Goal: Transaction & Acquisition: Purchase product/service

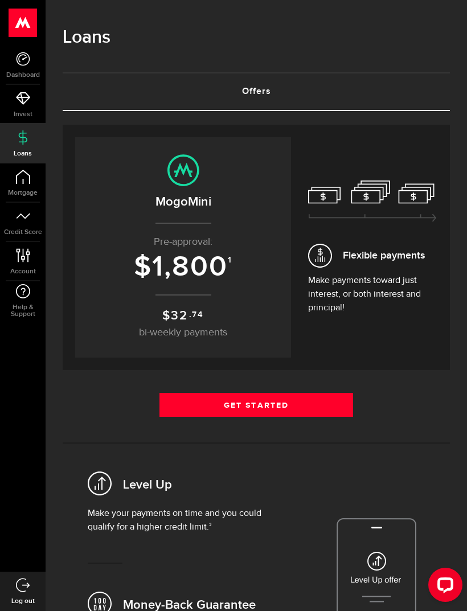
click at [233, 400] on link "Get Started" at bounding box center [256, 405] width 194 height 24
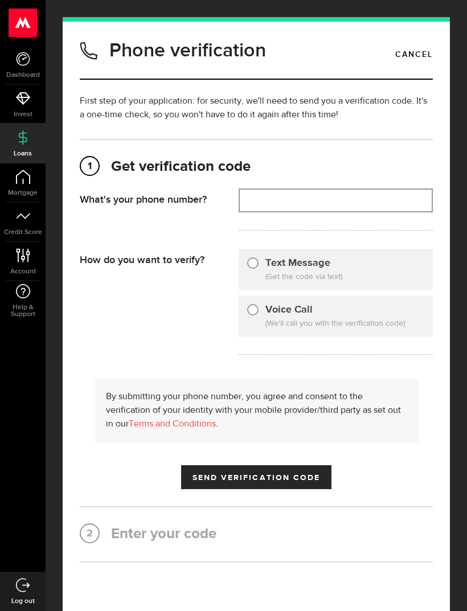
type input "(647) 745-8756"
click at [257, 266] on div at bounding box center [252, 262] width 11 height 11
radio input "true"
click at [225, 480] on span "Send Verification Code" at bounding box center [256, 478] width 128 height 8
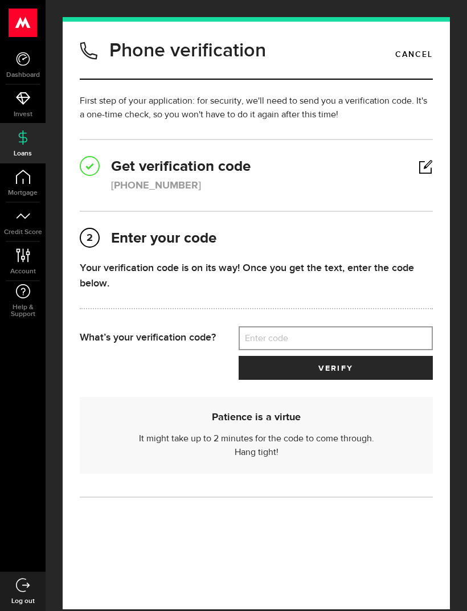
click at [9, 395] on ul "Dashboard Dashboard Bitcoin Bitcoin Invest Invest Loans Loans Mortgage Mortgage…" at bounding box center [23, 309] width 46 height 526
click at [323, 338] on label "Enter code" at bounding box center [336, 338] width 194 height 23
click at [323, 338] on input "Enter code" at bounding box center [336, 338] width 194 height 24
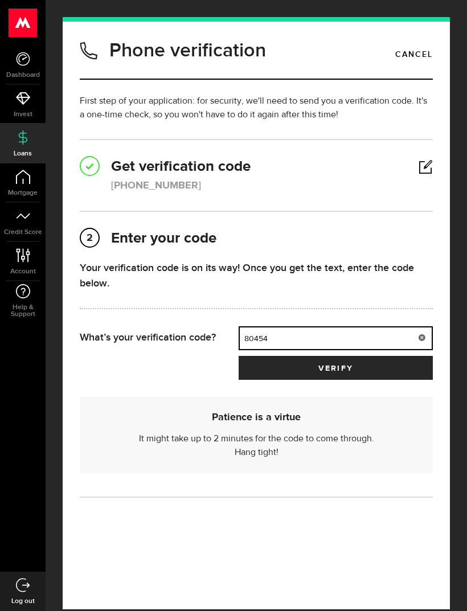
type input "80454"
click at [400, 369] on button "verify" at bounding box center [336, 368] width 194 height 24
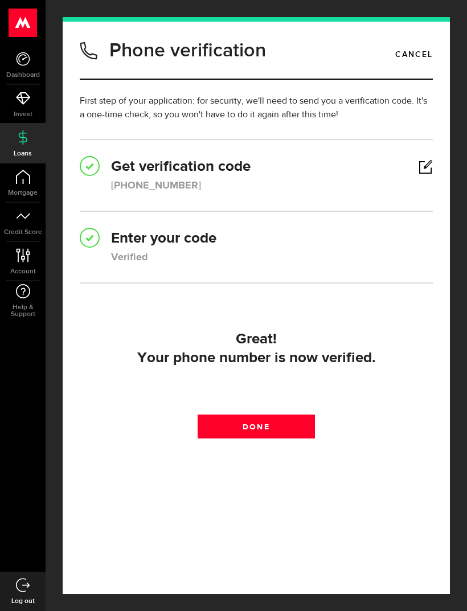
click at [307, 430] on link "Done" at bounding box center [257, 426] width 118 height 24
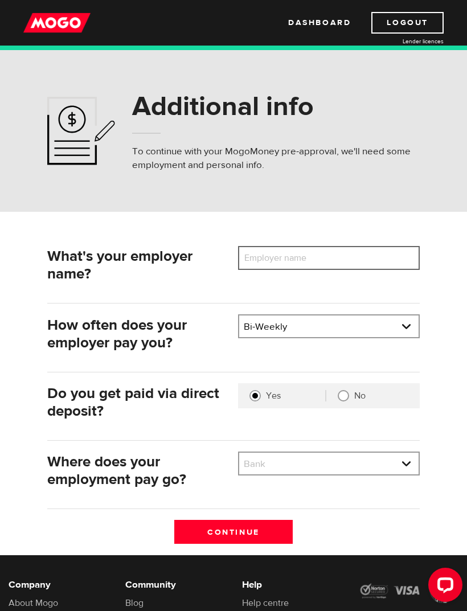
click at [331, 257] on input "Employer name" at bounding box center [329, 258] width 182 height 24
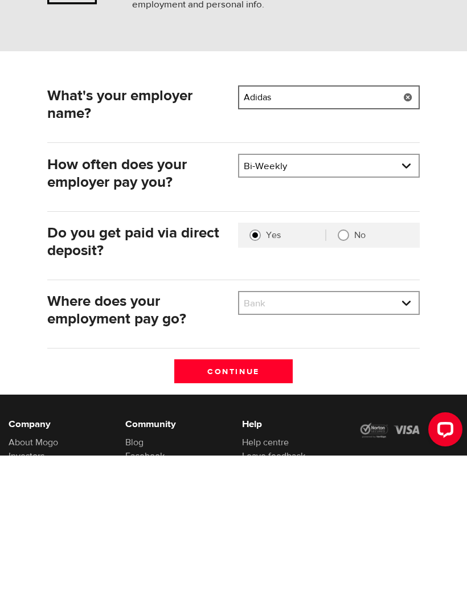
scroll to position [6, 0]
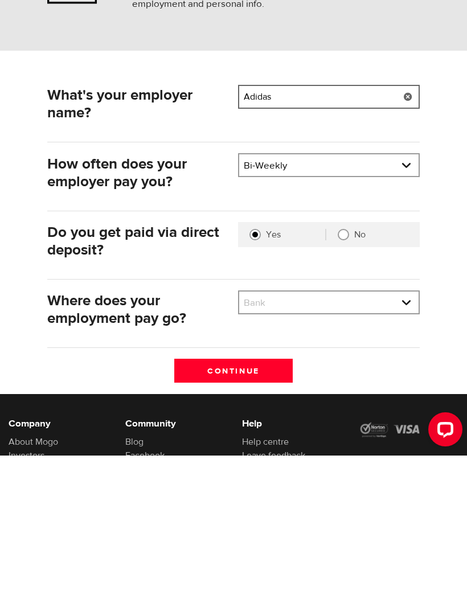
type input "Adidas"
click at [393, 447] on select "Bank BMO / Bank of Montreal CIBC / Canadian Imperial Bank of Commerce CWB / Can…" at bounding box center [328, 459] width 179 height 24
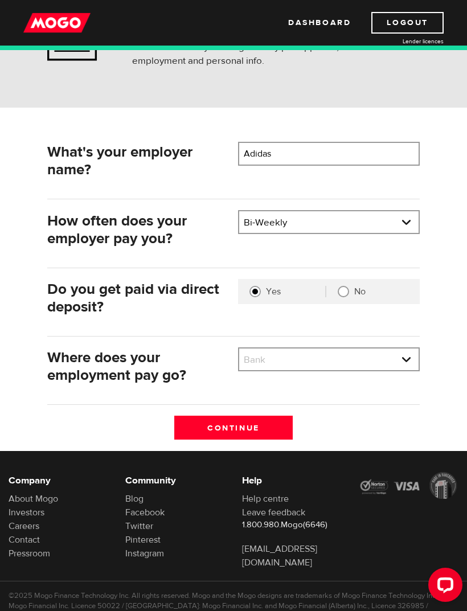
select select "9"
click at [271, 431] on input "Continue" at bounding box center [233, 428] width 118 height 24
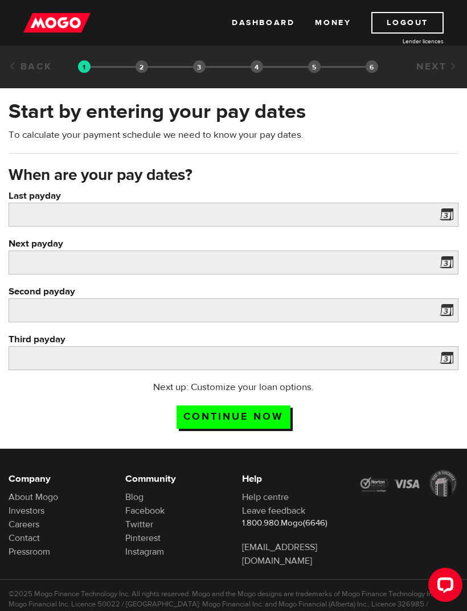
click at [443, 201] on label "Last payday" at bounding box center [234, 196] width 450 height 14
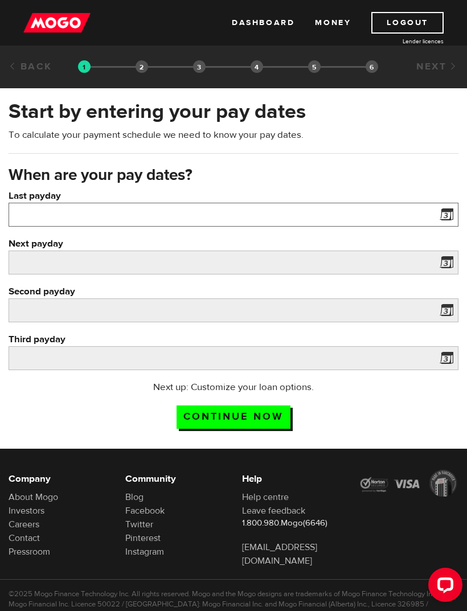
click at [443, 203] on input "Last payday" at bounding box center [234, 215] width 450 height 24
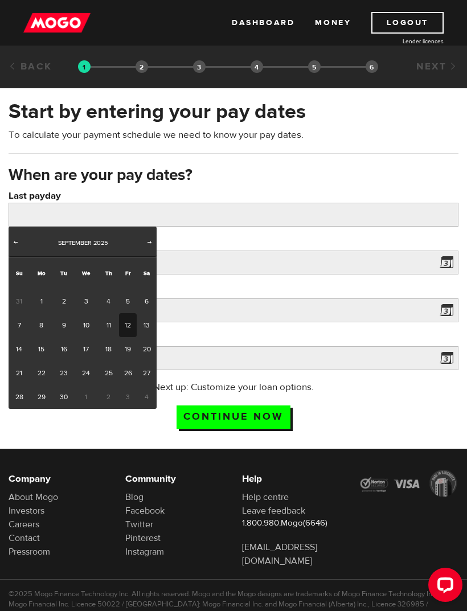
click at [129, 322] on link "12" at bounding box center [128, 325] width 18 height 24
type input "[DATE]"
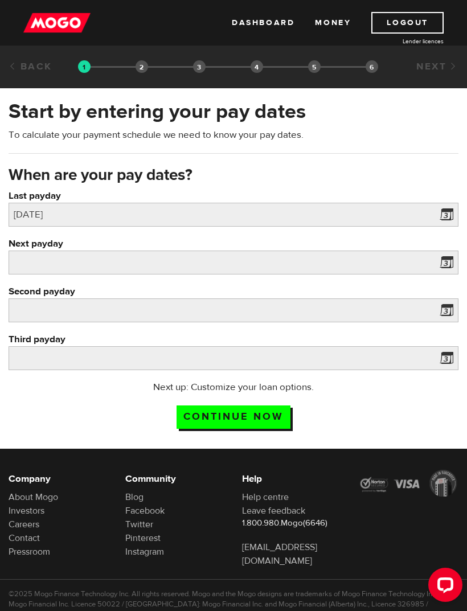
click at [444, 218] on span at bounding box center [443, 216] width 17 height 18
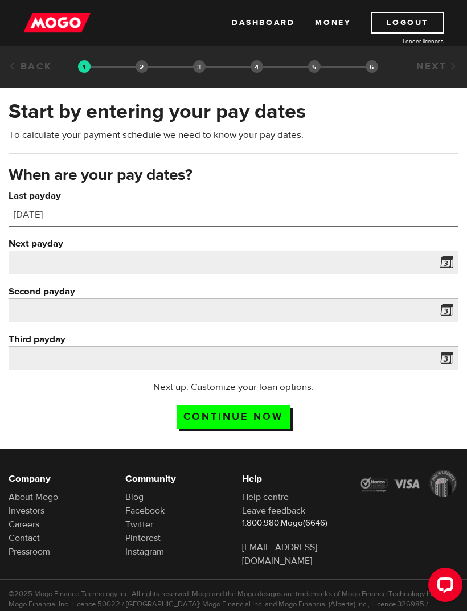
click at [442, 214] on div "[DATE]" at bounding box center [234, 215] width 450 height 24
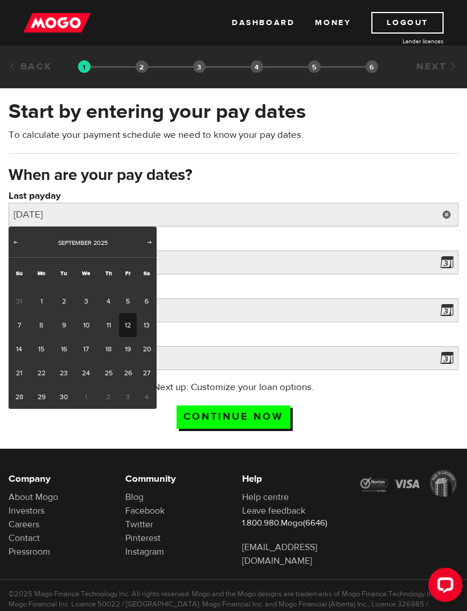
click at [272, 281] on div "Next payday Please enter your next pay date." at bounding box center [233, 261] width 467 height 48
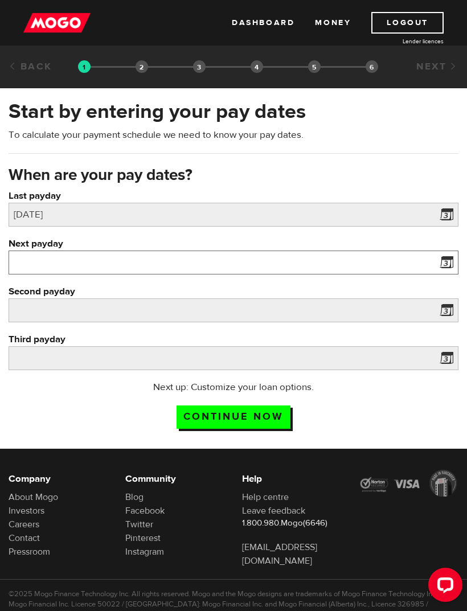
click at [435, 258] on input "Next payday" at bounding box center [234, 262] width 450 height 24
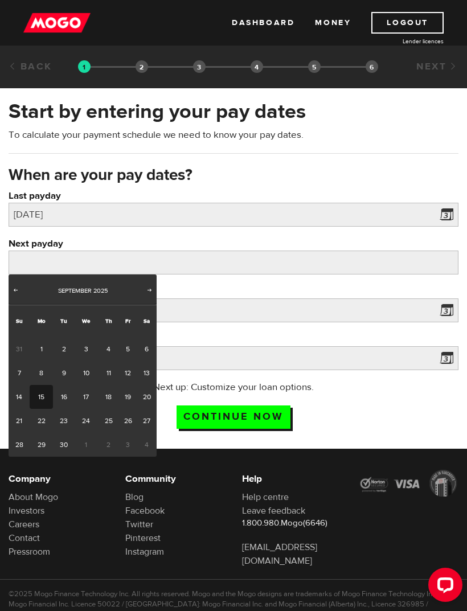
click at [124, 421] on link "26" at bounding box center [128, 421] width 18 height 24
type input "2025/09/26"
type input "2025/10/10"
type input "2025/10/24"
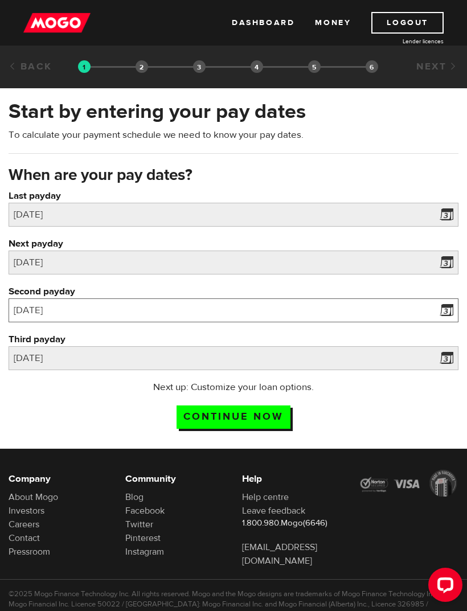
click at [433, 313] on input "2025/10/10" at bounding box center [234, 310] width 450 height 24
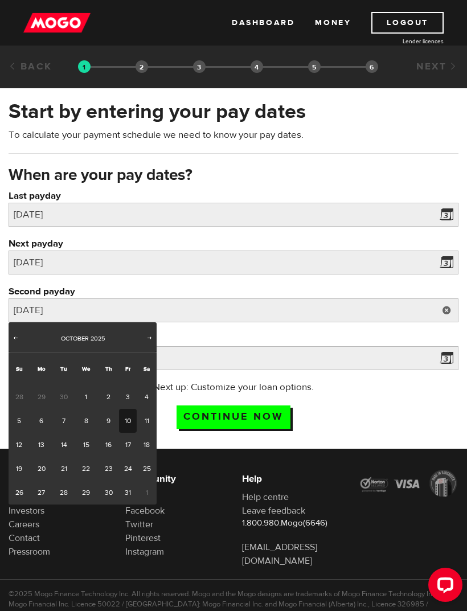
click at [435, 249] on label "Next payday" at bounding box center [234, 244] width 450 height 14
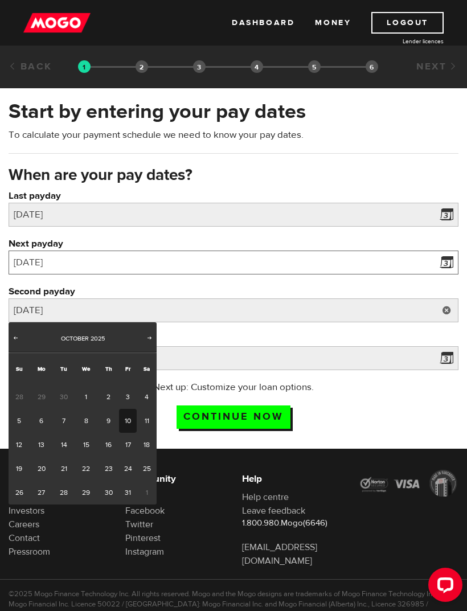
click at [435, 250] on input "2025/09/26" at bounding box center [234, 262] width 450 height 24
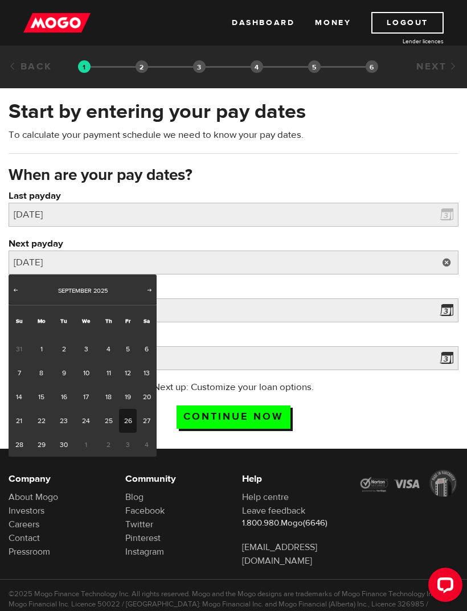
click at [441, 217] on span at bounding box center [443, 216] width 17 height 18
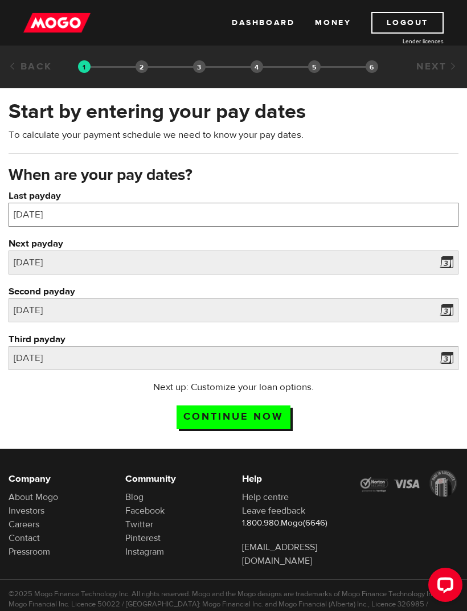
click at [452, 209] on div "2025/09/12" at bounding box center [234, 215] width 450 height 24
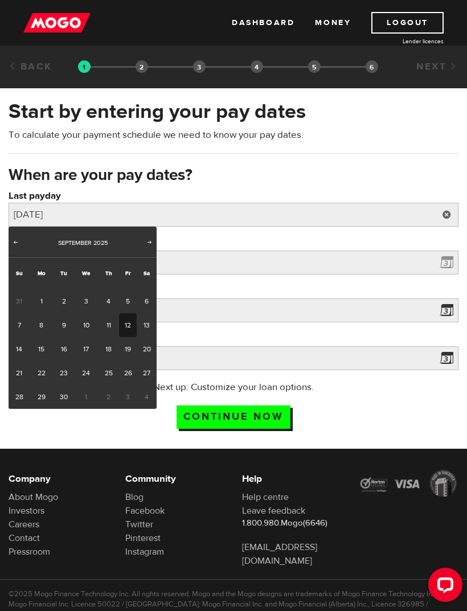
click at [446, 258] on span at bounding box center [443, 264] width 17 height 18
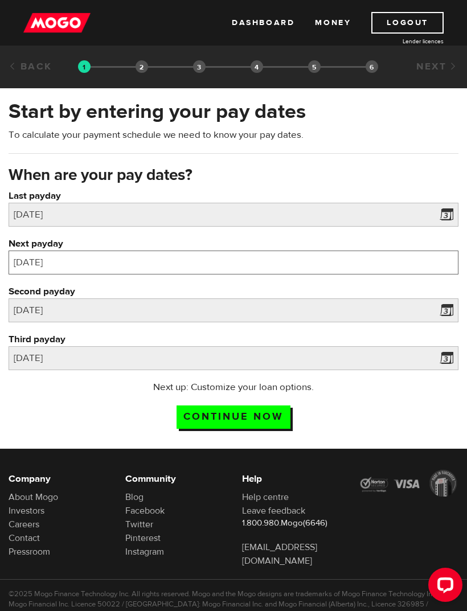
click at [442, 262] on div "2025/09/26" at bounding box center [234, 262] width 450 height 24
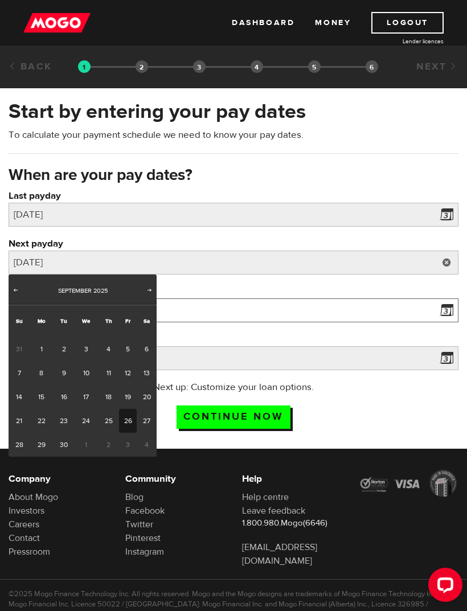
click at [365, 298] on input "2025/10/10" at bounding box center [234, 310] width 450 height 24
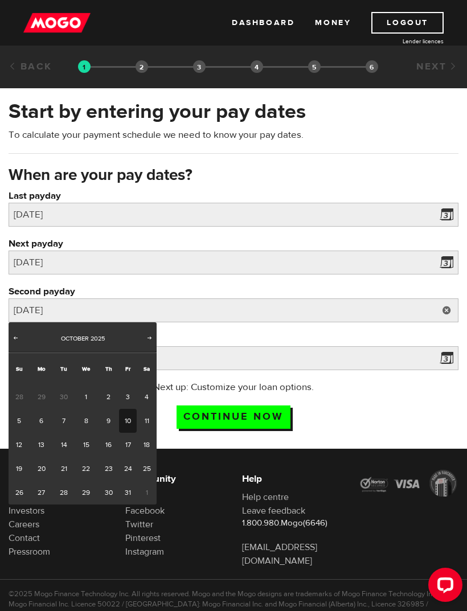
click at [128, 422] on link "10" at bounding box center [128, 421] width 18 height 24
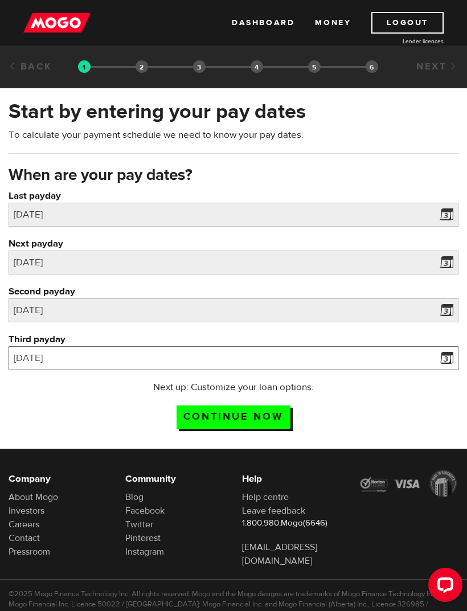
click at [434, 352] on input "2025/10/24" at bounding box center [234, 358] width 450 height 24
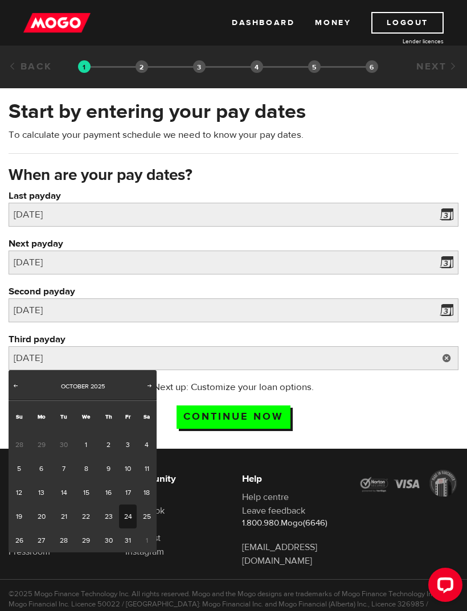
click at [130, 515] on link "24" at bounding box center [128, 516] width 18 height 24
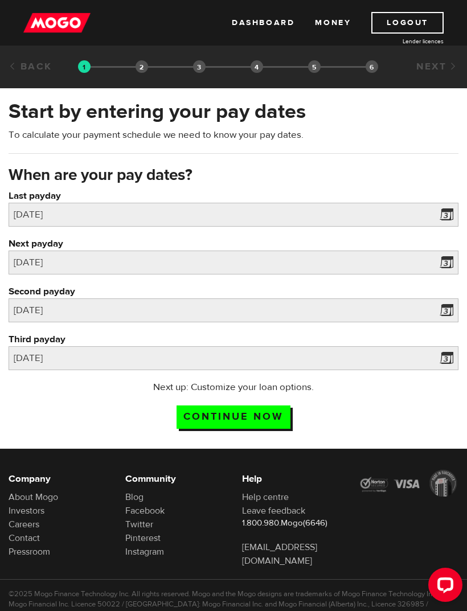
click at [280, 420] on input "Continue now" at bounding box center [233, 416] width 114 height 23
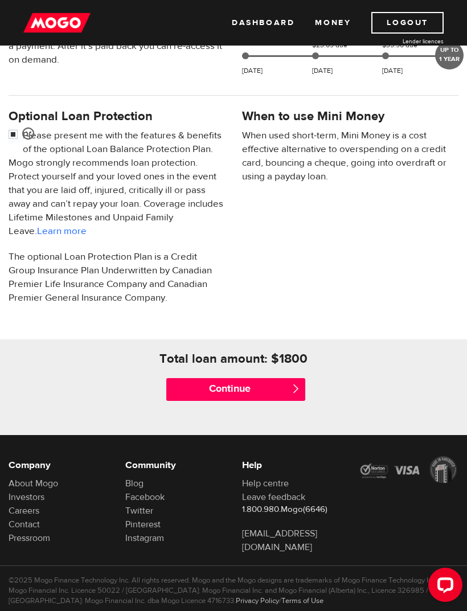
scroll to position [332, 0]
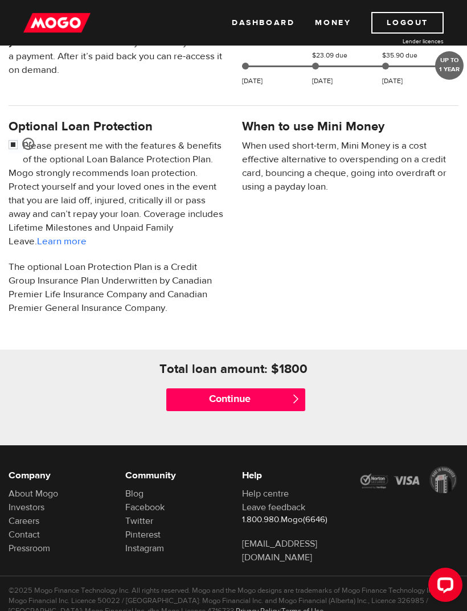
click at [286, 411] on input "Continue" at bounding box center [235, 399] width 138 height 23
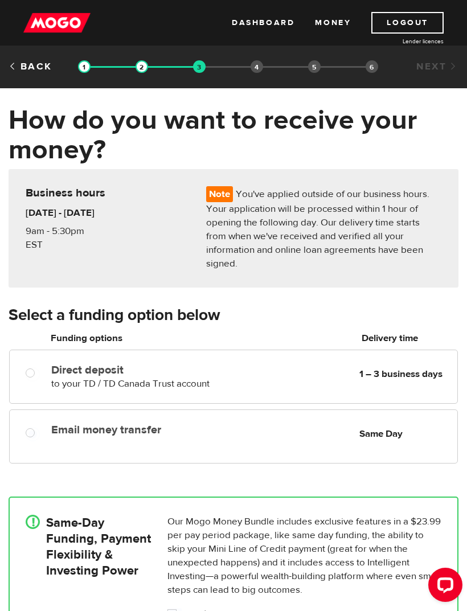
click at [322, 425] on div "Email money transfer Delivery in Same Day Same Day" at bounding box center [252, 429] width 410 height 22
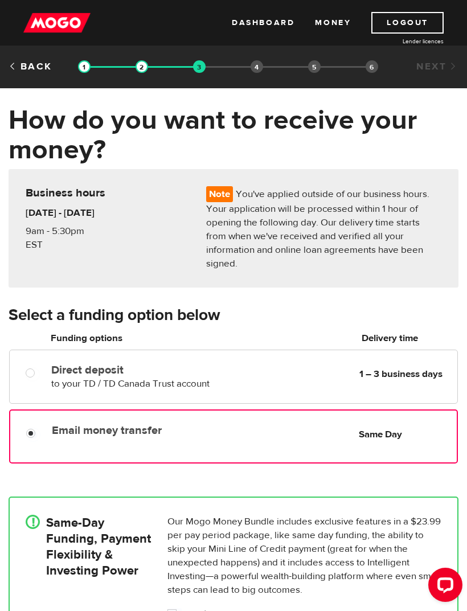
radio input "true"
click at [342, 367] on div "Direct deposit to your TD / TD Canada Trust account Delivery in 1 – 3 business …" at bounding box center [252, 375] width 410 height 32
radio input "true"
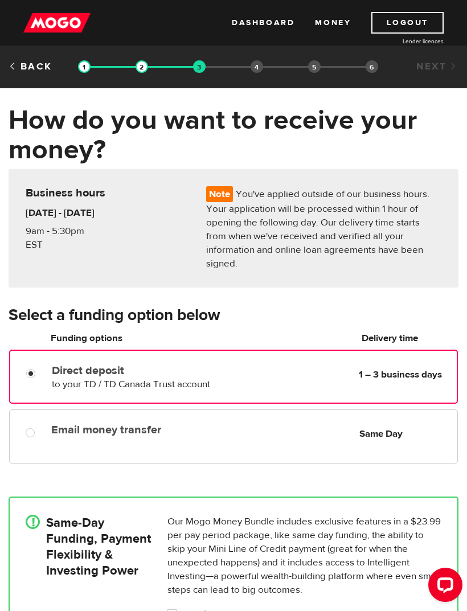
click at [323, 433] on div "Email money transfer Delivery in Same Day Same Day" at bounding box center [233, 436] width 449 height 54
radio input "true"
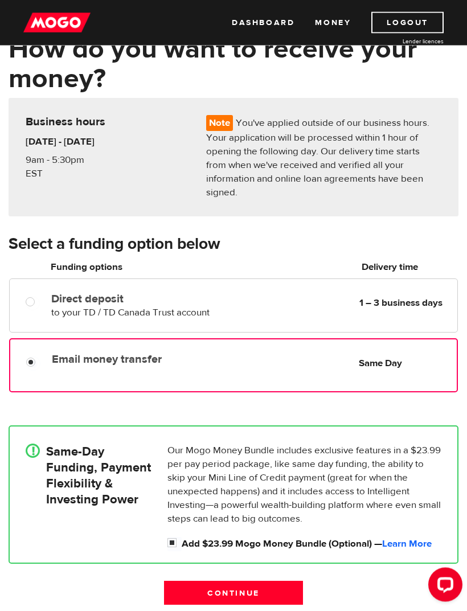
scroll to position [72, 0]
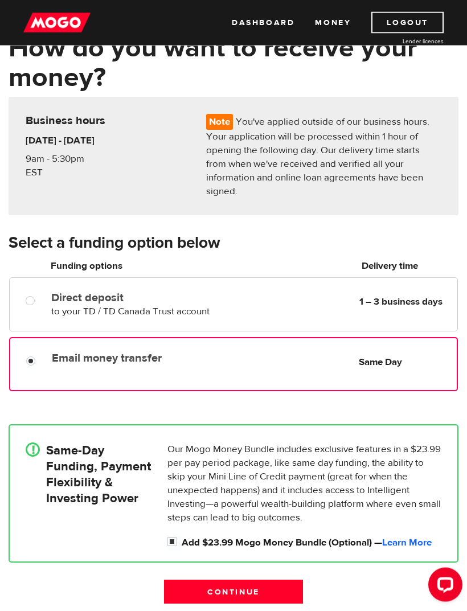
click at [379, 453] on p "Our Mogo Money Bundle includes exclusive features in a $23.99 per pay period pa…" at bounding box center [304, 484] width 274 height 82
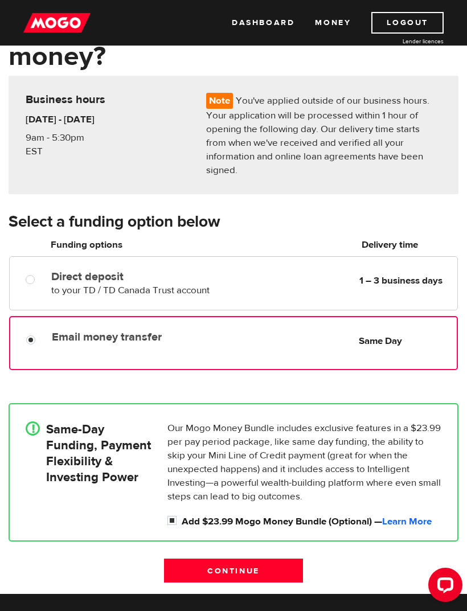
scroll to position [96, 0]
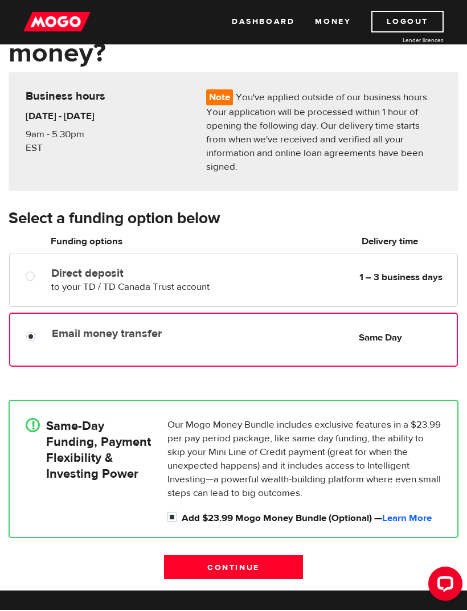
click at [276, 556] on input "Continue" at bounding box center [233, 568] width 138 height 24
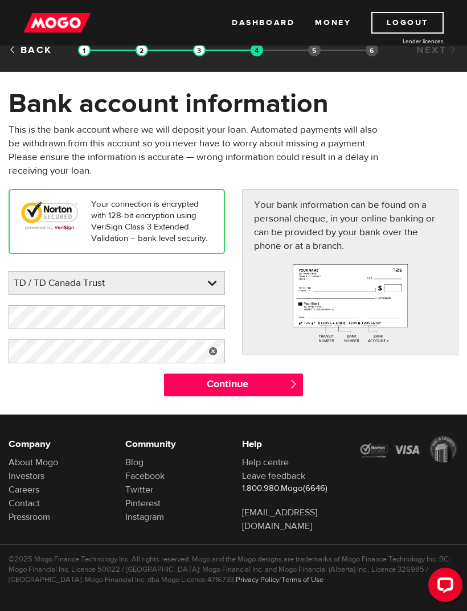
click at [261, 385] on input "Continue" at bounding box center [233, 384] width 138 height 23
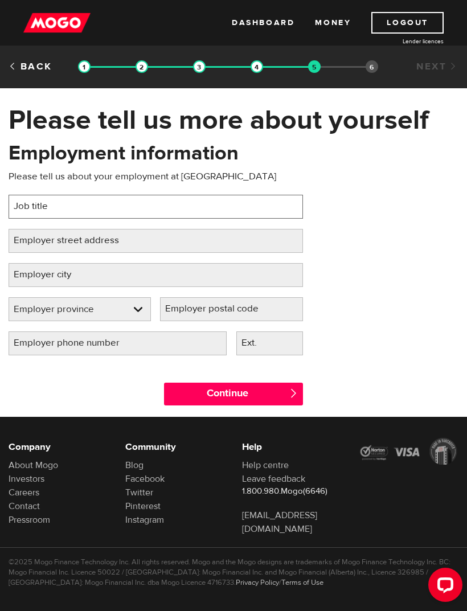
click at [245, 207] on input "Job title" at bounding box center [156, 207] width 294 height 24
type input "Team Lead Visual Merchandiser"
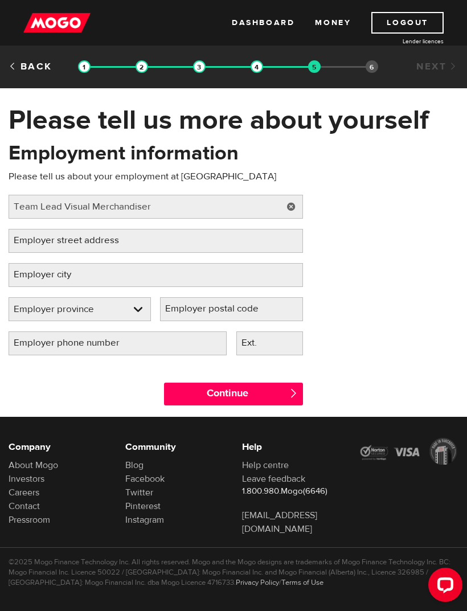
click at [26, 249] on label "Employer street address" at bounding box center [76, 240] width 134 height 23
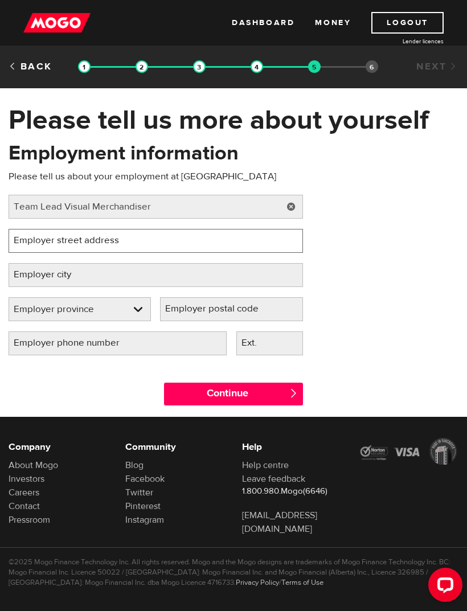
click at [26, 249] on input "Employer street address" at bounding box center [156, 241] width 294 height 24
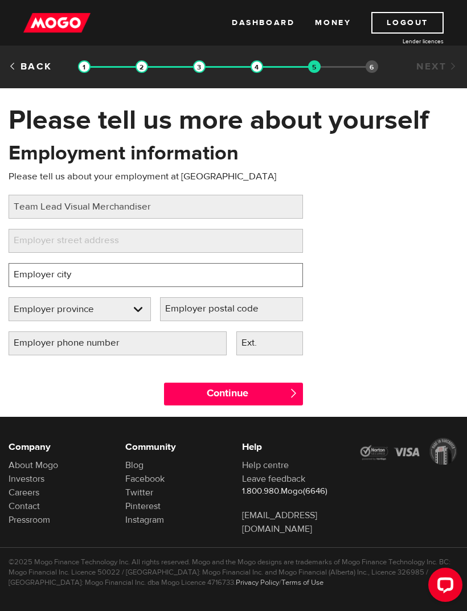
click at [182, 277] on input "Employer city" at bounding box center [156, 275] width 294 height 24
type input "[GEOGRAPHIC_DATA]"
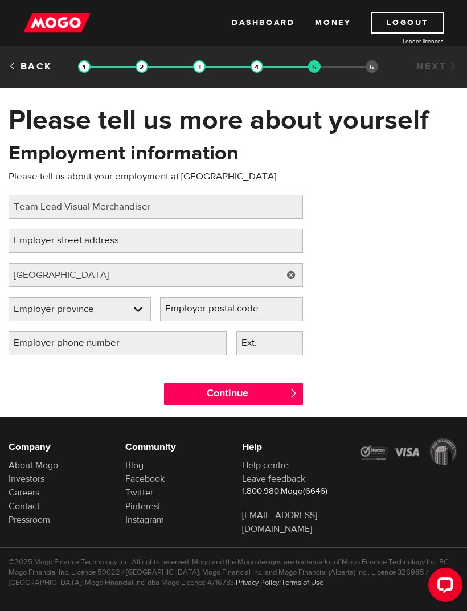
click at [120, 310] on select "Employer province Alberta British Columbia Ontario Manitoba New Brunswick Newfo…" at bounding box center [79, 310] width 141 height 24
select select "ON"
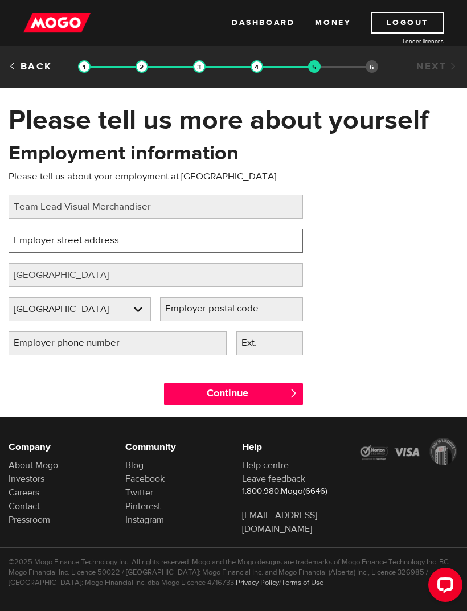
click at [162, 243] on input "Employer street address" at bounding box center [156, 241] width 294 height 24
click at [48, 239] on input "25 The west mall" at bounding box center [156, 241] width 294 height 24
type input "25 The West Mall"
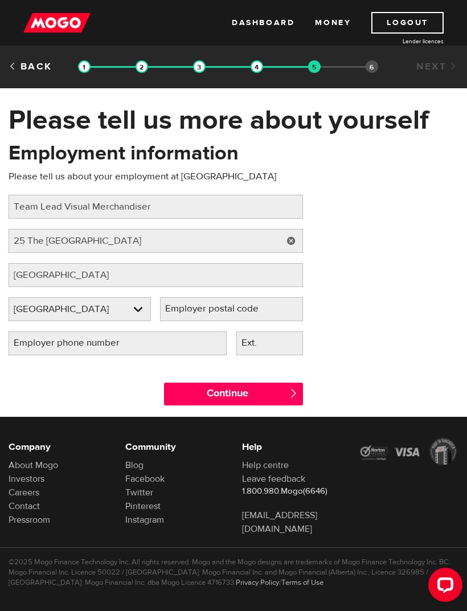
click at [247, 310] on label "Employer postal code" at bounding box center [221, 308] width 122 height 23
click at [247, 310] on input "Employer postal code" at bounding box center [231, 309] width 142 height 24
click at [239, 309] on label "Employer postal code" at bounding box center [221, 308] width 122 height 23
click at [239, 309] on input "Employer postal code" at bounding box center [231, 309] width 142 height 24
type input "I"
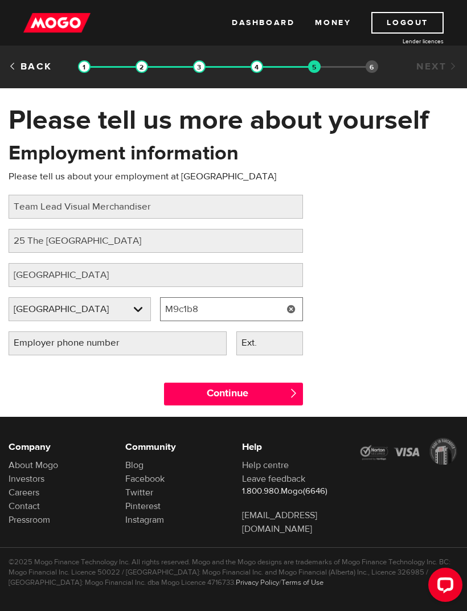
type input "M9c1b8"
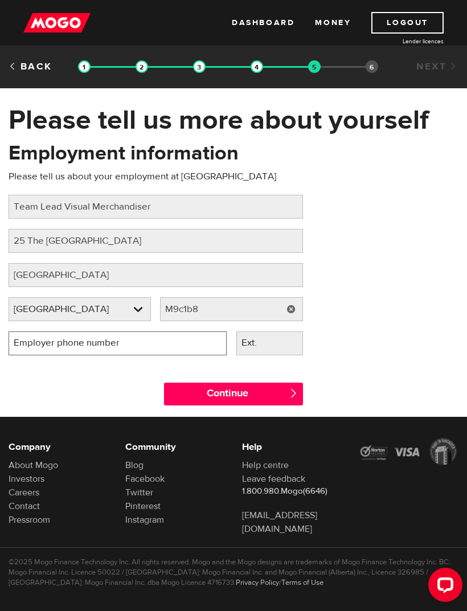
click at [175, 342] on input "Employer phone number" at bounding box center [118, 343] width 218 height 24
click at [140, 344] on input "Employer phone number" at bounding box center [118, 343] width 218 height 24
click at [146, 341] on input "647480" at bounding box center [118, 343] width 218 height 24
click at [364, 375] on div "Continue " at bounding box center [233, 390] width 467 height 51
type input "(647) 480-3089"
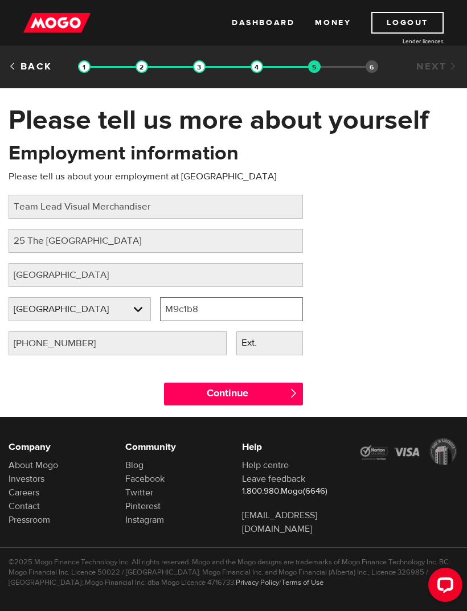
click at [219, 306] on input "M9c1b8" at bounding box center [231, 309] width 142 height 24
click at [243, 310] on input "M9C1B8" at bounding box center [231, 309] width 142 height 24
type input "M9C1B8"
click at [283, 392] on input "Continue" at bounding box center [233, 394] width 138 height 23
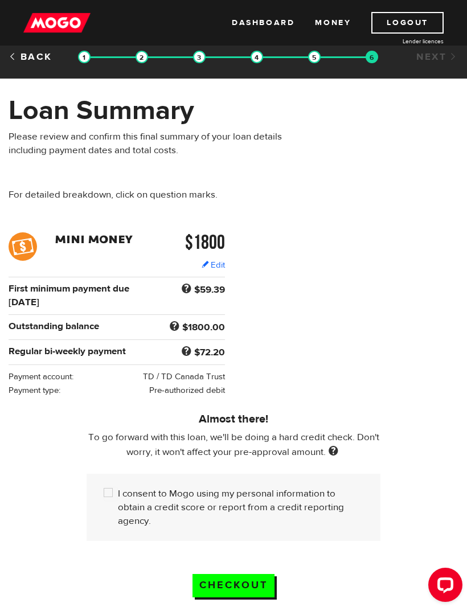
scroll to position [20, 0]
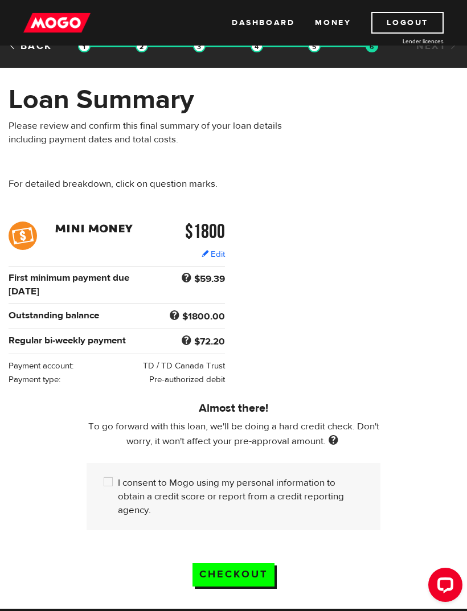
click at [217, 252] on link "Edit" at bounding box center [213, 254] width 23 height 12
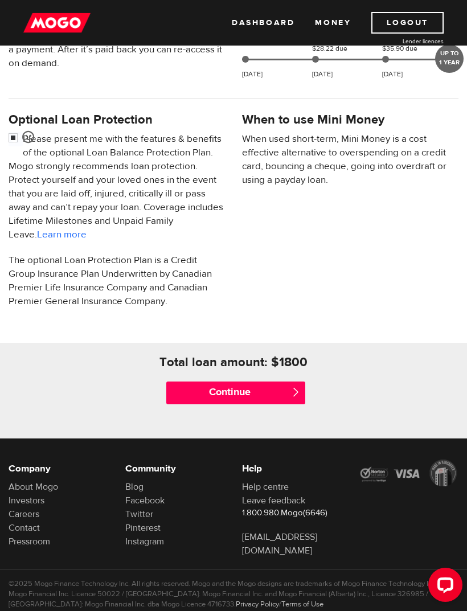
scroll to position [343, 0]
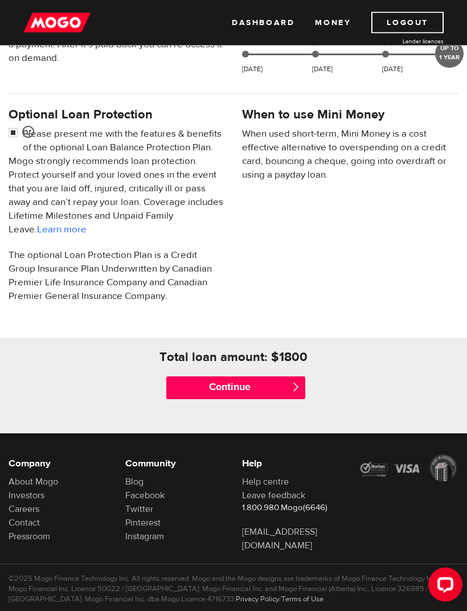
click at [284, 400] on input "Continue" at bounding box center [235, 388] width 138 height 23
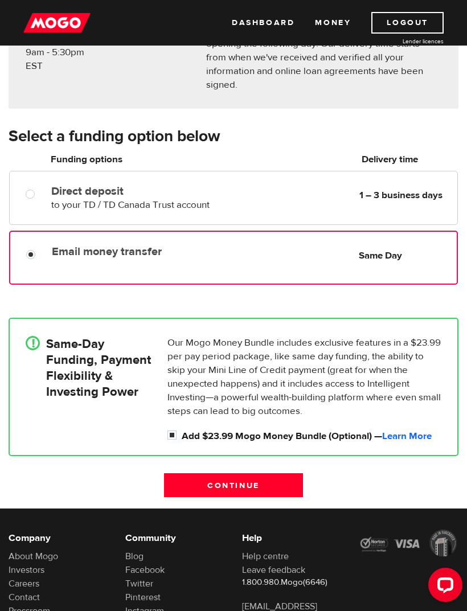
scroll to position [223, 0]
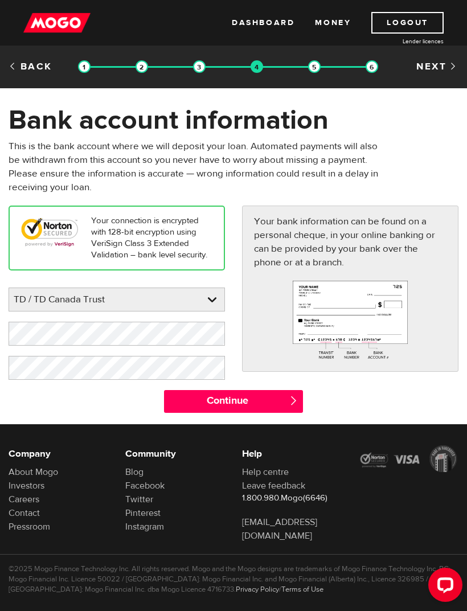
click at [276, 402] on input "Continue" at bounding box center [233, 401] width 138 height 23
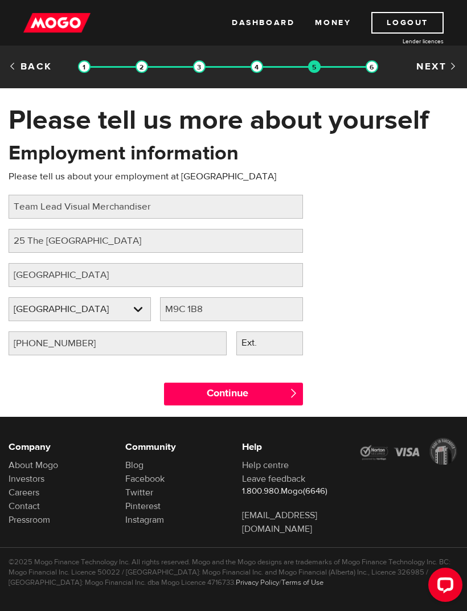
click at [279, 394] on input "Continue" at bounding box center [233, 394] width 138 height 23
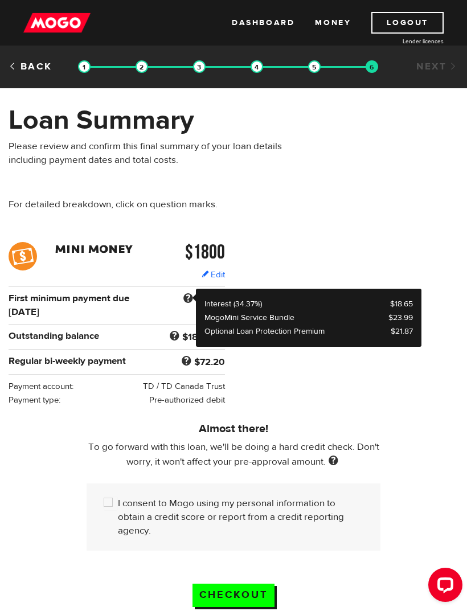
click at [188, 297] on span at bounding box center [187, 298] width 15 height 15
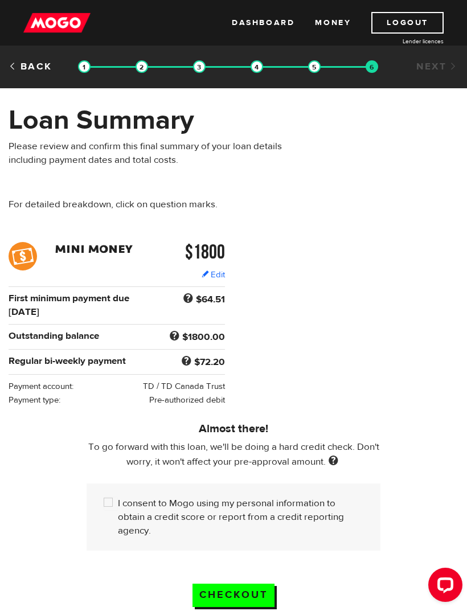
click at [184, 293] on span at bounding box center [187, 298] width 15 height 15
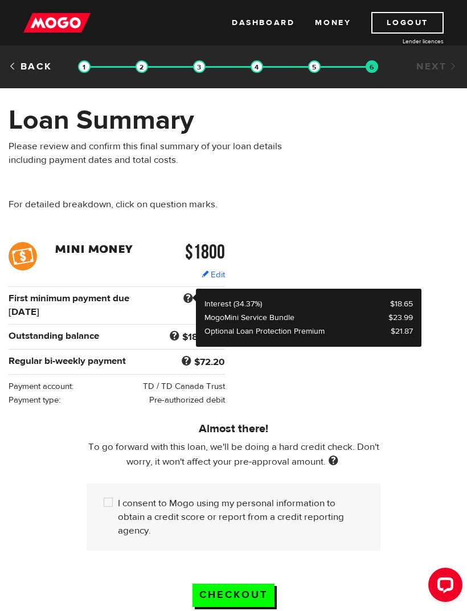
click at [373, 247] on div "$1800 Edit $1800 Regular bi-weekly payment $72.20 First minimum payment due Sep…" at bounding box center [233, 324] width 467 height 165
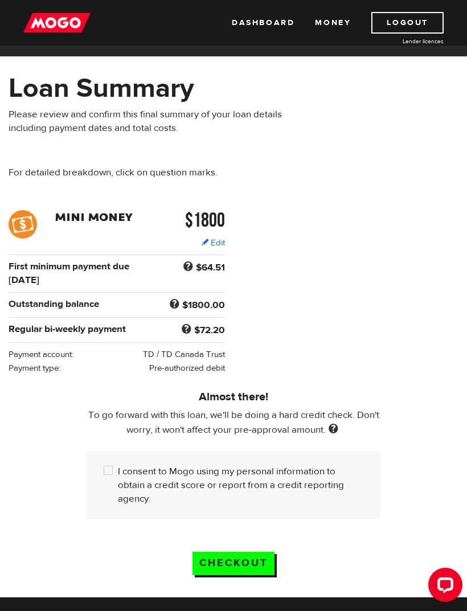
scroll to position [31, 0]
click at [110, 479] on input "I consent to Mogo using my personal information to obtain a credit score or rep…" at bounding box center [111, 472] width 14 height 14
checkbox input "true"
click at [252, 573] on input "Checkout" at bounding box center [233, 563] width 82 height 23
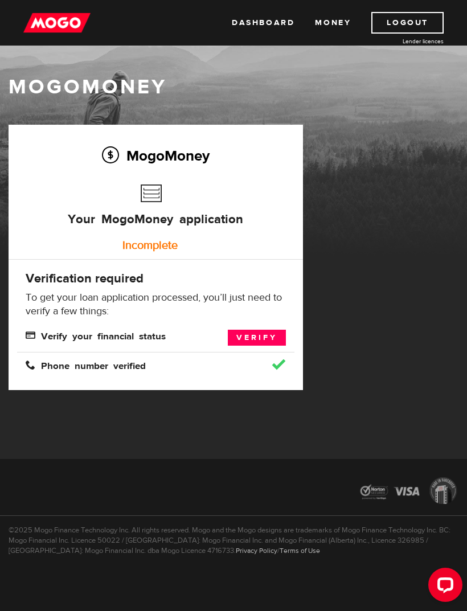
click at [271, 338] on link "Verify" at bounding box center [257, 338] width 58 height 16
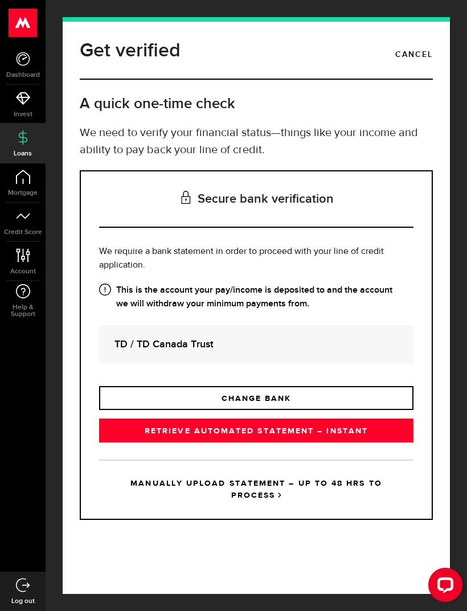
click at [396, 221] on h3 "Secure bank verification" at bounding box center [256, 199] width 314 height 56
click at [385, 227] on h3 "Secure bank verification" at bounding box center [256, 199] width 314 height 56
click at [396, 220] on h3 "Secure bank verification" at bounding box center [256, 199] width 314 height 56
click at [345, 343] on strong "TD / TD Canada Trust" at bounding box center [256, 343] width 284 height 15
click at [324, 336] on strong "TD / TD Canada Trust" at bounding box center [256, 343] width 284 height 15
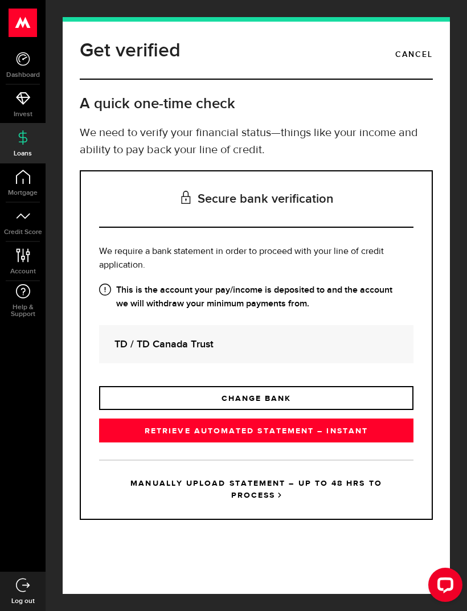
click at [320, 337] on strong "TD / TD Canada Trust" at bounding box center [256, 343] width 284 height 15
click at [261, 484] on link "MANUALLY UPLOAD STATEMENT – UP TO 48 HRS TO PROCESS" at bounding box center [256, 488] width 314 height 59
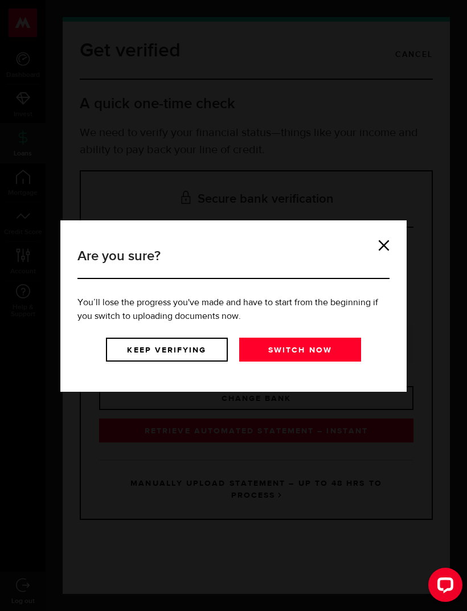
click at [384, 248] on link at bounding box center [383, 245] width 11 height 11
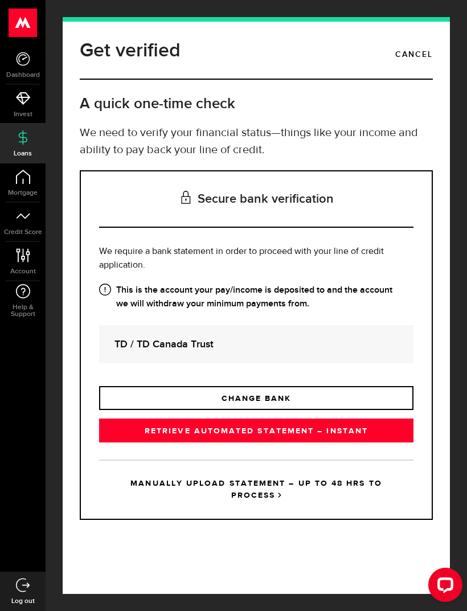
click at [346, 343] on strong "TD / TD Canada Trust" at bounding box center [256, 343] width 284 height 15
click at [350, 431] on link "RETRIEVE AUTOMATED STATEMENT – INSTANT" at bounding box center [256, 430] width 314 height 24
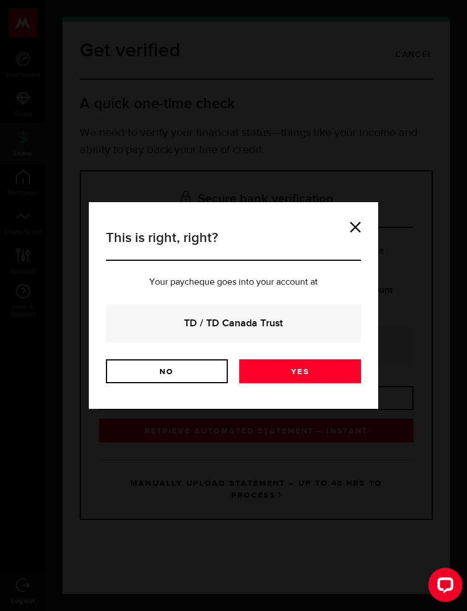
click at [341, 319] on strong "TD / TD Canada Trust" at bounding box center [233, 322] width 224 height 15
click at [333, 369] on link "Yes" at bounding box center [300, 371] width 122 height 24
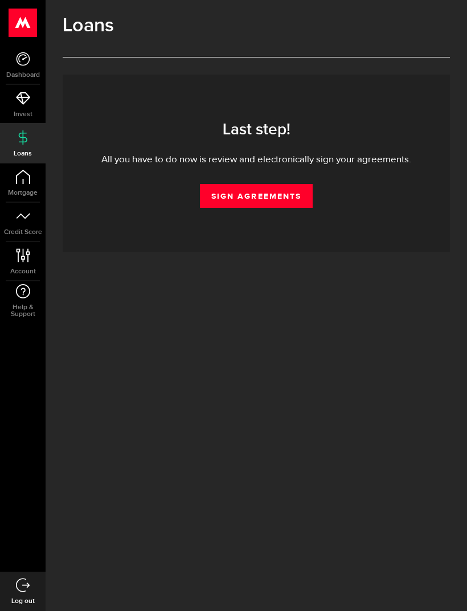
click at [286, 193] on link "Sign Agreements" at bounding box center [256, 196] width 113 height 24
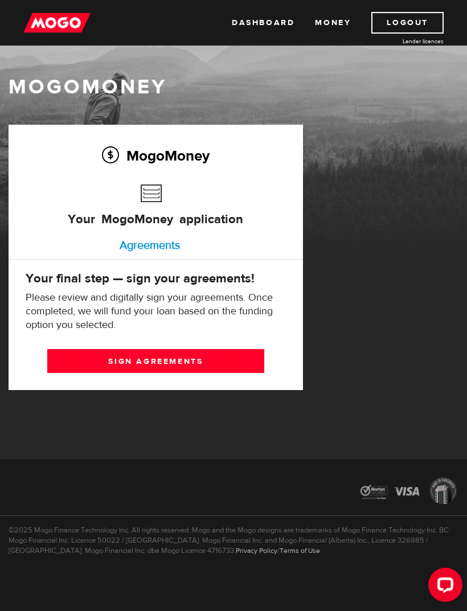
click at [208, 352] on link "Sign agreements" at bounding box center [155, 361] width 217 height 24
